Goal: Task Accomplishment & Management: Complete application form

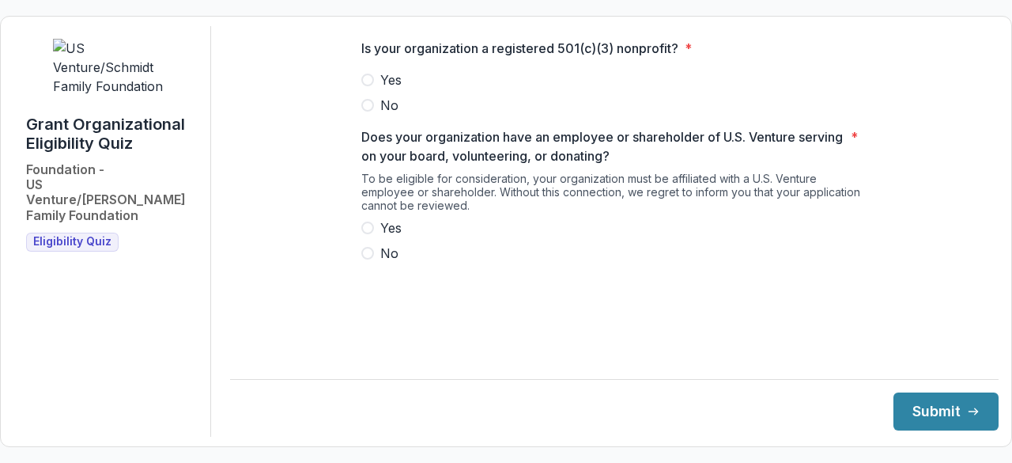
click at [372, 86] on span at bounding box center [367, 80] width 13 height 13
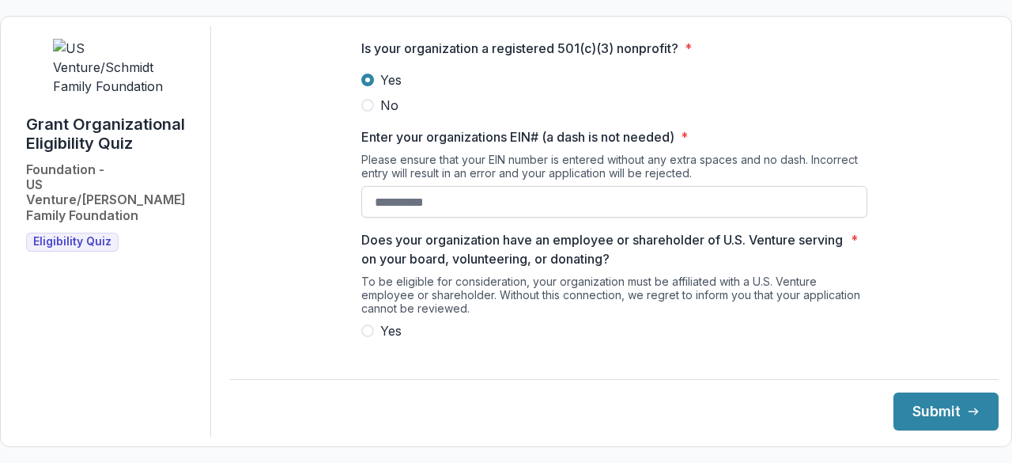
click at [391, 211] on input "Enter your organizations EIN# (a dash is not needed) *" at bounding box center [614, 202] width 506 height 32
type input "**********"
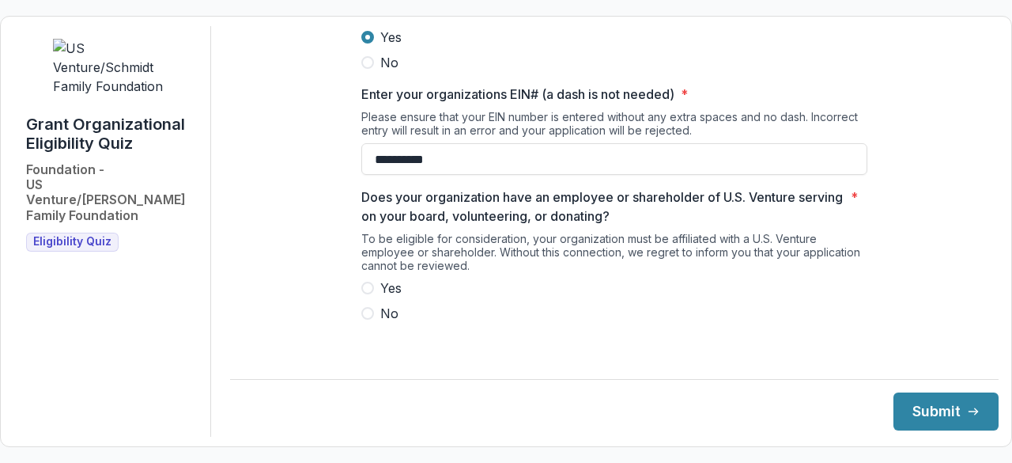
click at [369, 294] on span at bounding box center [367, 288] width 13 height 13
click at [917, 409] on button "Submit" at bounding box center [946, 411] width 105 height 38
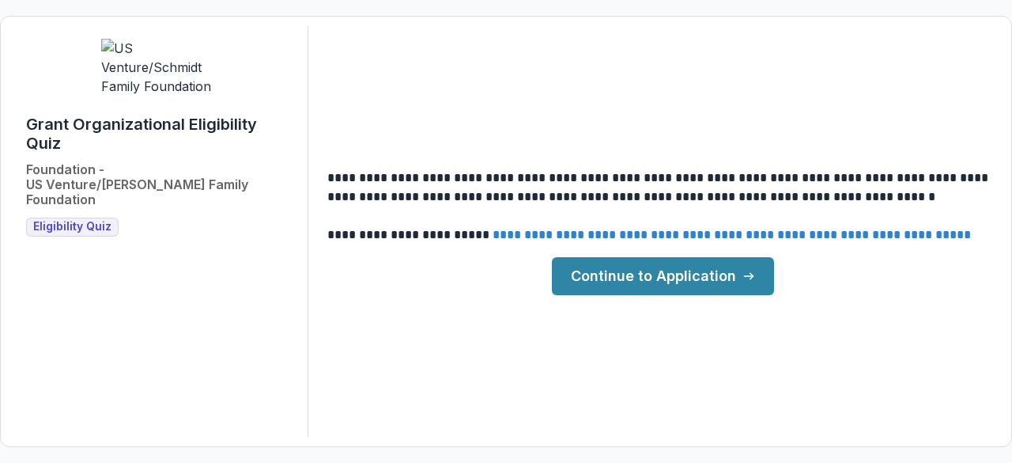
click at [699, 287] on link "Continue to Application" at bounding box center [663, 276] width 222 height 38
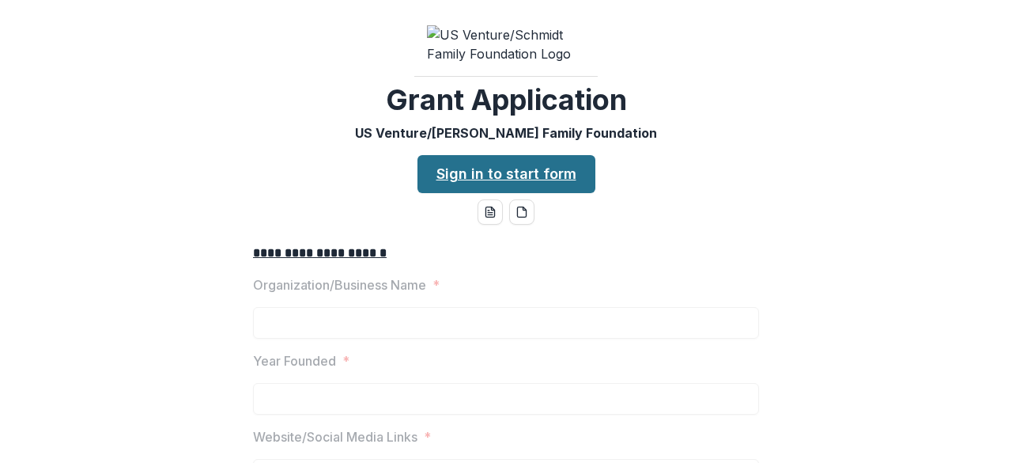
click at [497, 193] on link "Sign in to start form" at bounding box center [507, 174] width 178 height 38
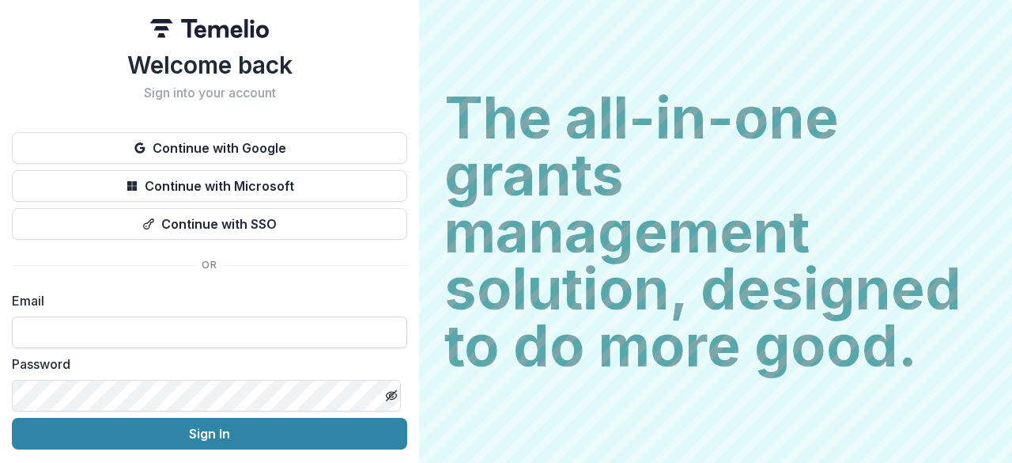
click at [167, 323] on input at bounding box center [209, 332] width 395 height 32
click at [255, 320] on input at bounding box center [209, 332] width 395 height 32
type input "**********"
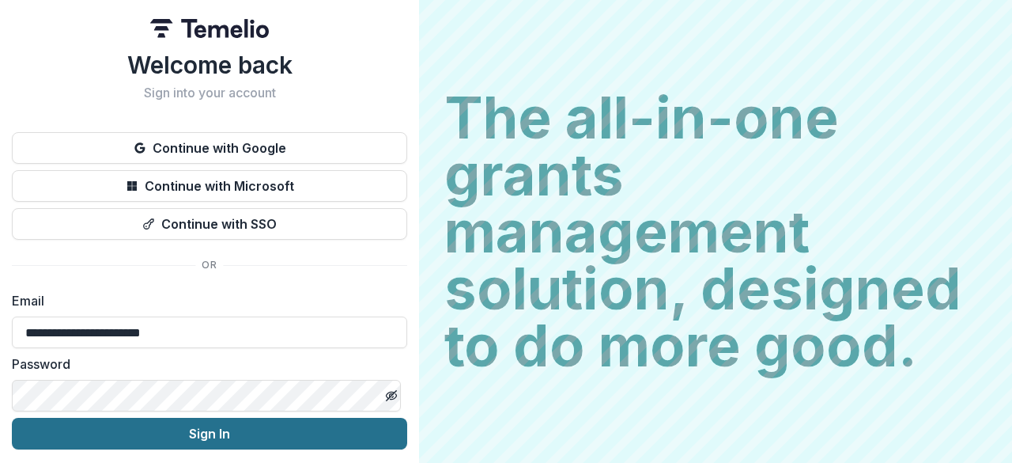
click at [258, 427] on button "Sign In" at bounding box center [209, 434] width 395 height 32
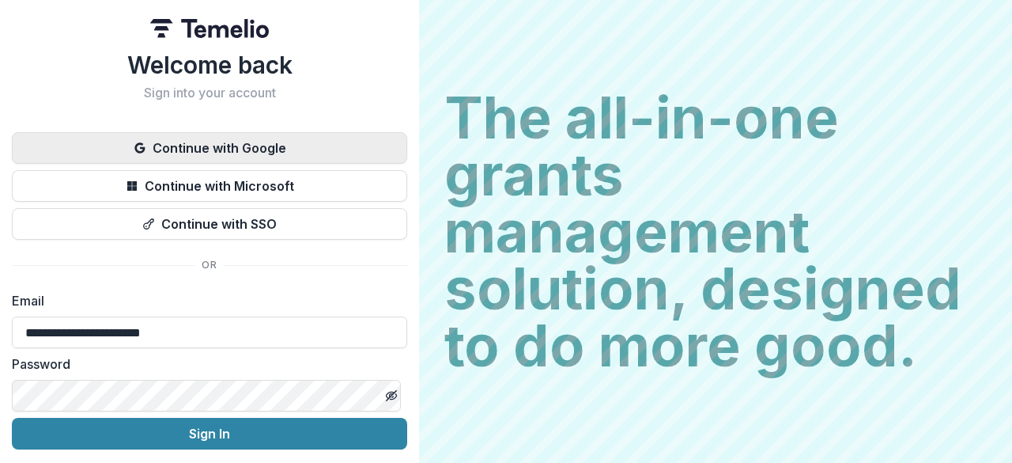
click at [298, 140] on button "Continue with Google" at bounding box center [209, 148] width 395 height 32
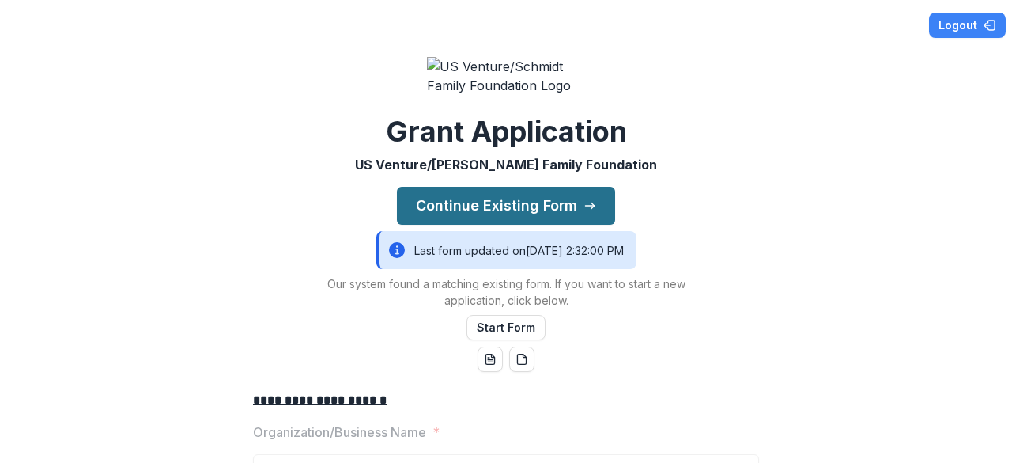
click at [505, 218] on button "Continue Existing Form" at bounding box center [506, 206] width 218 height 38
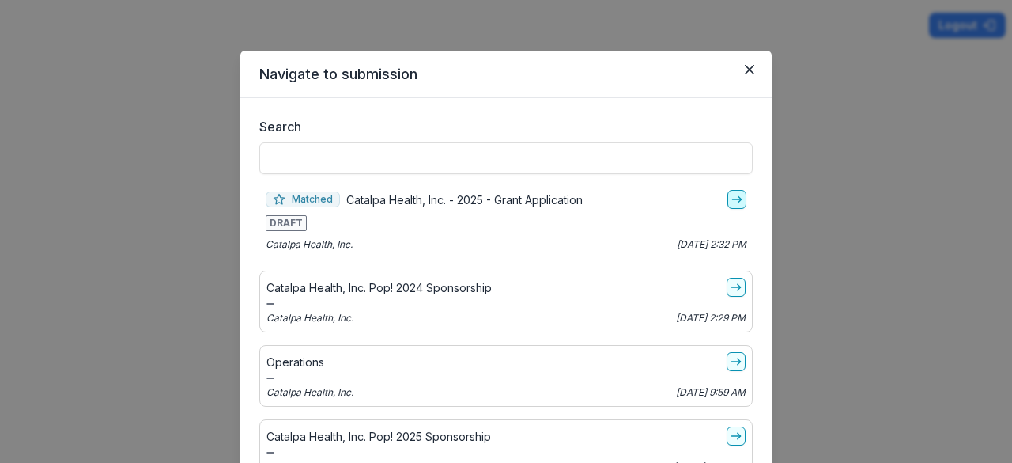
click at [731, 200] on icon "go-to" at bounding box center [737, 199] width 13 height 13
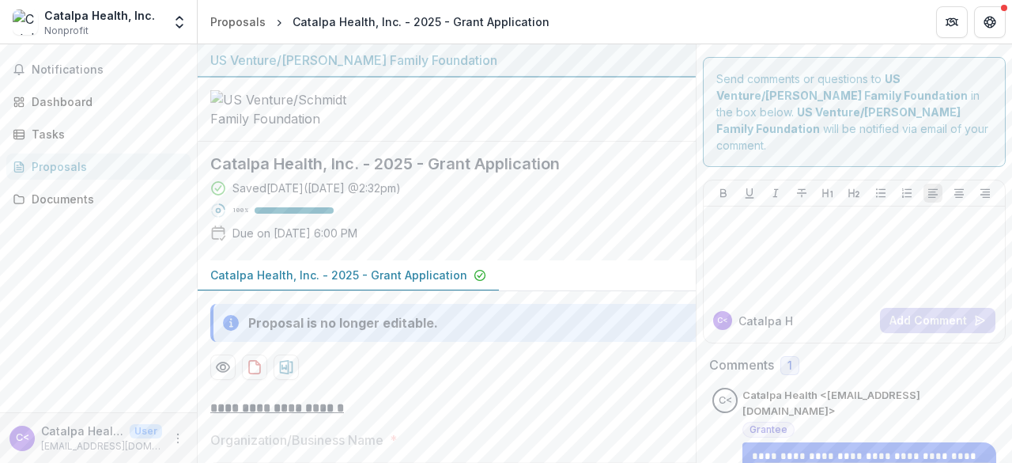
click at [107, 164] on div "Proposals" at bounding box center [105, 166] width 146 height 17
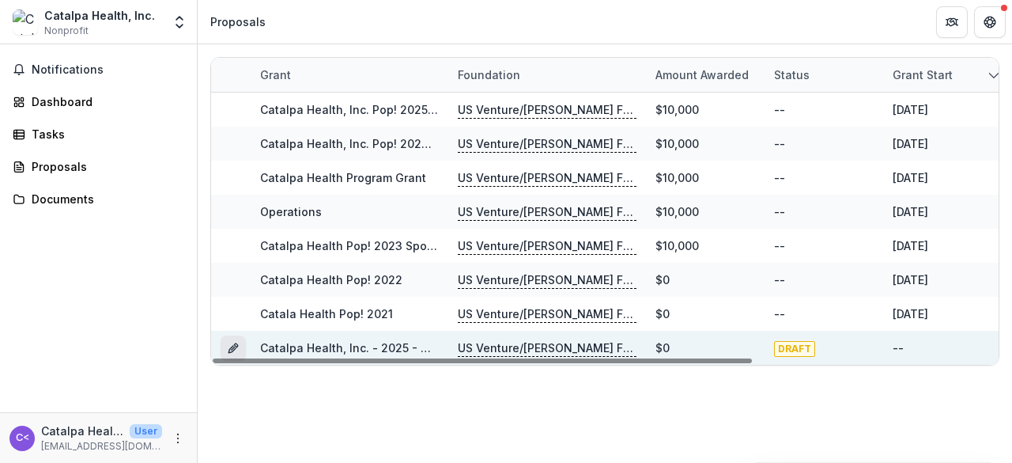
click at [233, 347] on line "Grant d2a8c3d8-1758-402d-bafd-8d87d6500c7f" at bounding box center [233, 348] width 3 height 3
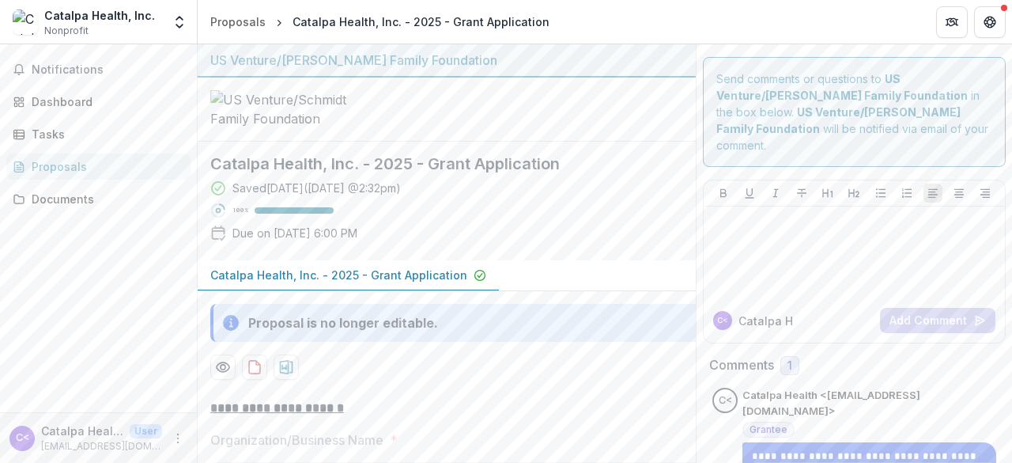
click at [101, 55] on div "Notifications Dashboard Tasks Proposals Documents" at bounding box center [98, 228] width 197 height 368
click at [100, 67] on span "Notifications" at bounding box center [108, 69] width 153 height 13
click at [92, 97] on div "Dashboard" at bounding box center [105, 101] width 146 height 17
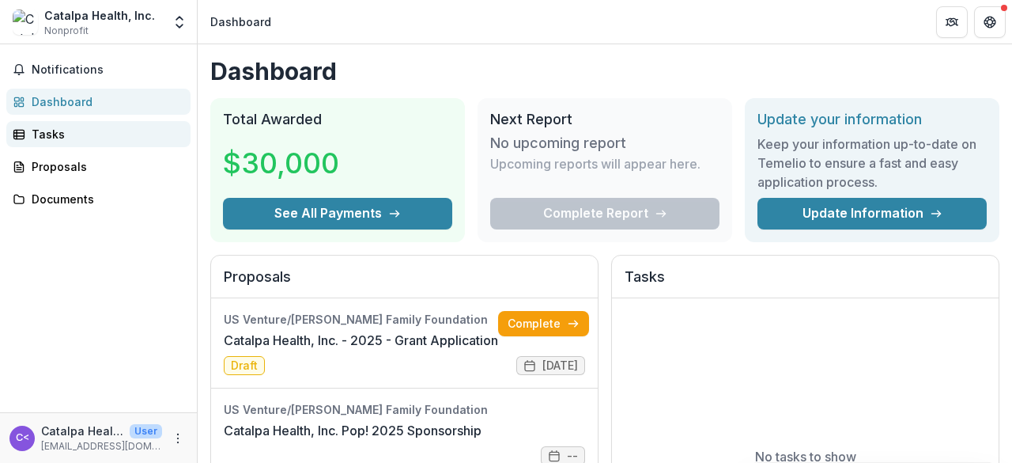
click at [112, 128] on div "Tasks" at bounding box center [105, 134] width 146 height 17
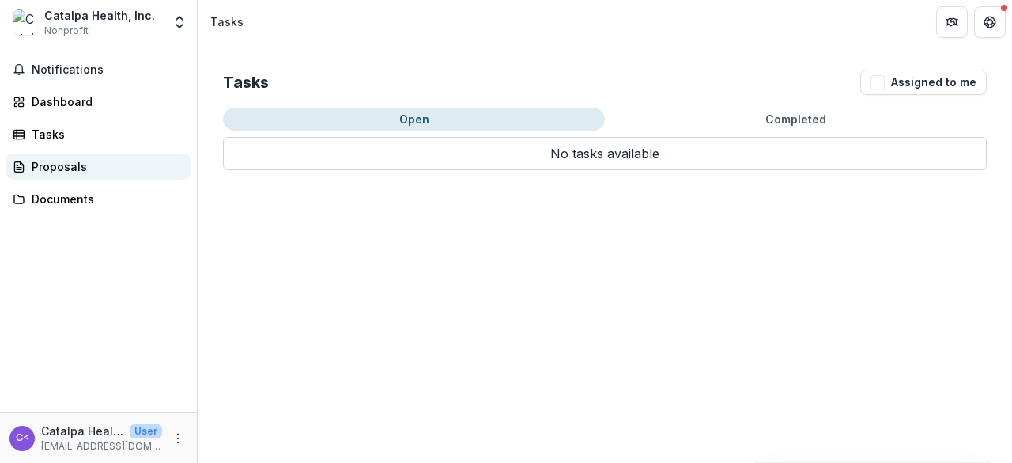
click at [114, 163] on div "Proposals" at bounding box center [105, 166] width 146 height 17
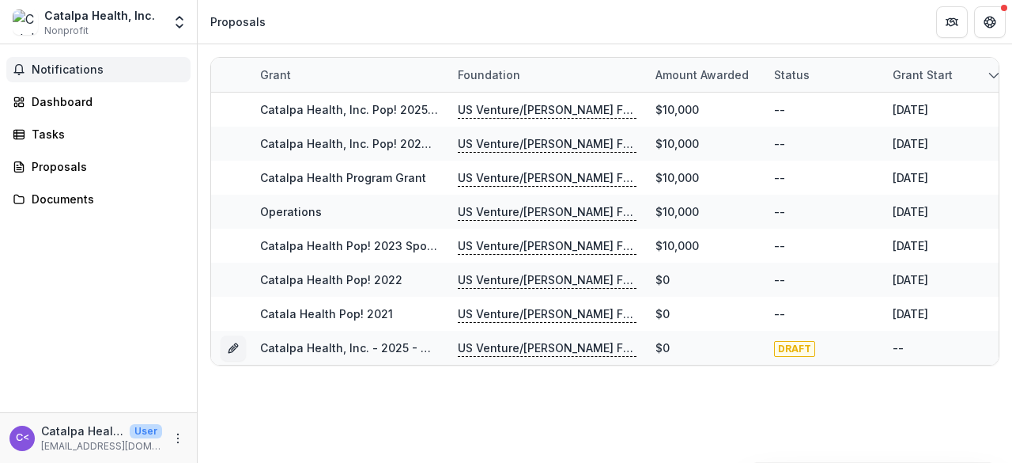
click at [106, 75] on span "Notifications" at bounding box center [108, 69] width 153 height 13
click at [161, 17] on div "Catalpa Health, Inc. Nonprofit" at bounding box center [87, 22] width 149 height 31
click at [180, 23] on icon "Open entity switcher" at bounding box center [180, 22] width 16 height 16
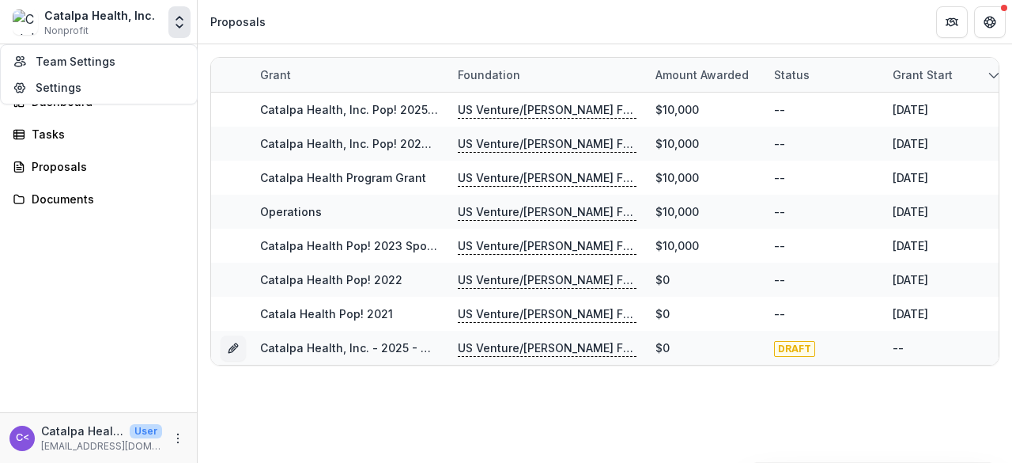
click at [283, 27] on header "Proposals" at bounding box center [605, 21] width 815 height 43
